Goal: Transaction & Acquisition: Book appointment/travel/reservation

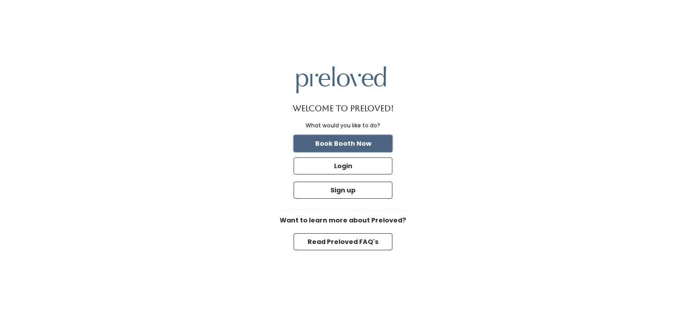
click at [339, 144] on button "Book Booth Now" at bounding box center [343, 143] width 99 height 17
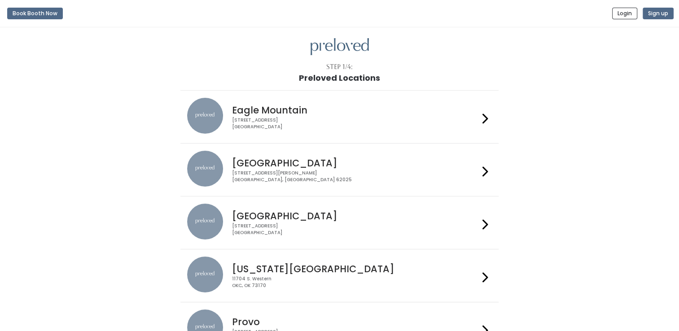
click at [329, 162] on h4 "Edwardsville" at bounding box center [355, 163] width 247 height 10
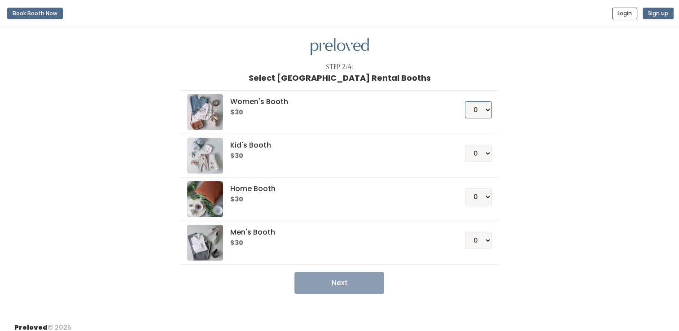
click at [485, 106] on select "0 1 2 3 4" at bounding box center [478, 109] width 27 height 17
select select "1"
click at [465, 101] on select "0 1 2 3 4" at bounding box center [478, 109] width 27 height 17
click at [336, 281] on button "Next" at bounding box center [340, 283] width 90 height 22
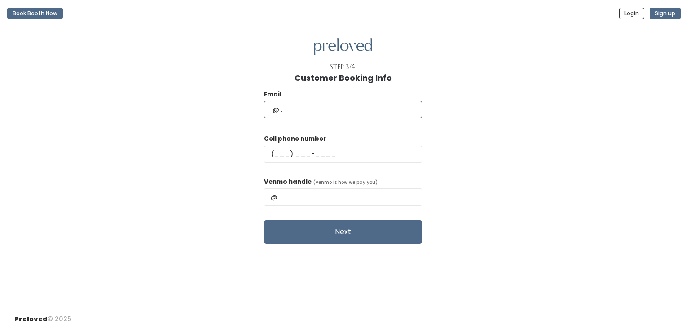
click at [341, 112] on input "text" at bounding box center [343, 109] width 158 height 17
type input "[EMAIL_ADDRESS][DOMAIN_NAME]"
click at [305, 147] on input "text" at bounding box center [343, 154] width 158 height 17
type input "[PHONE_NUMBER]"
